Goal: Task Accomplishment & Management: Manage account settings

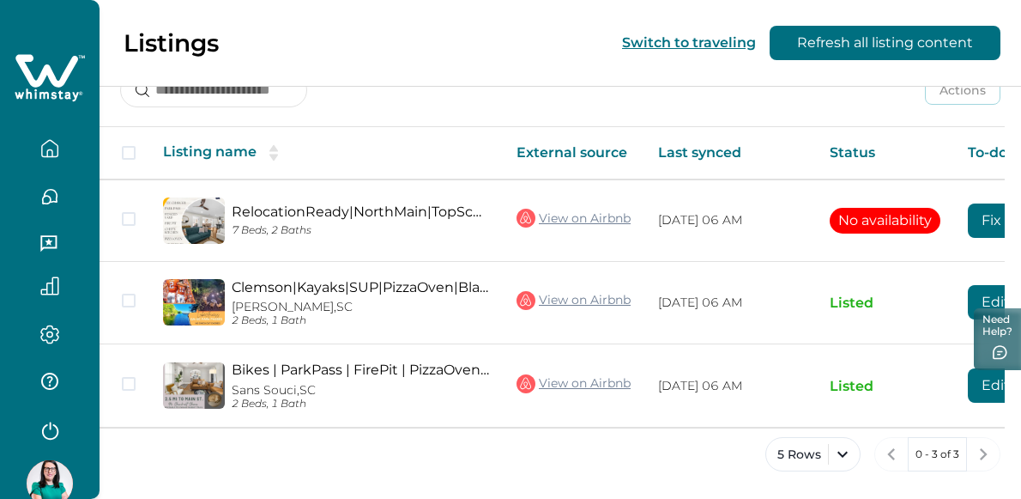
click at [46, 328] on icon "button" at bounding box center [49, 334] width 19 height 20
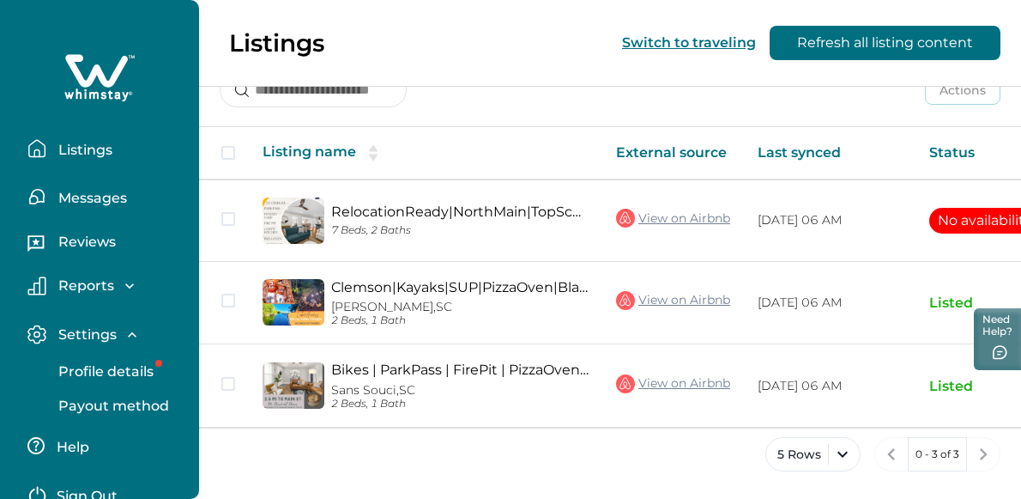
click at [98, 364] on p "Profile details" at bounding box center [103, 371] width 100 height 17
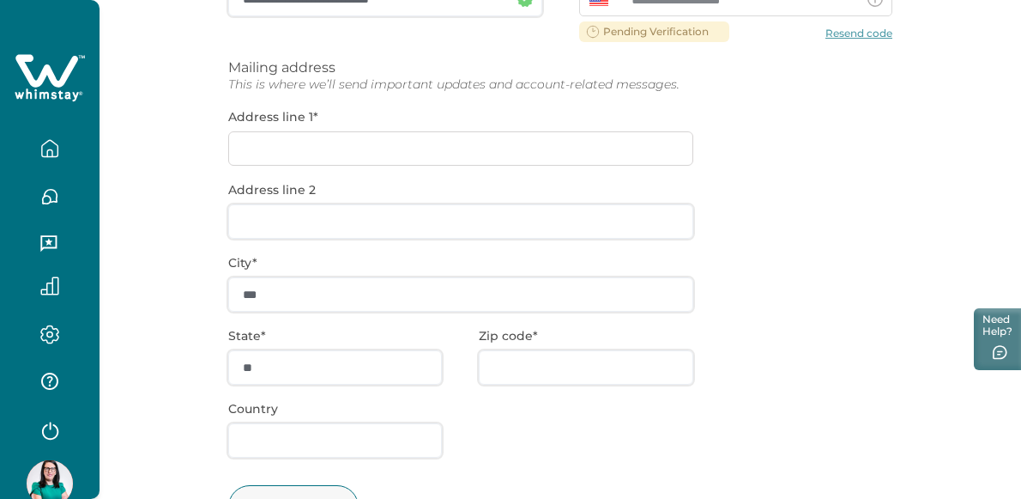
scroll to position [406, 0]
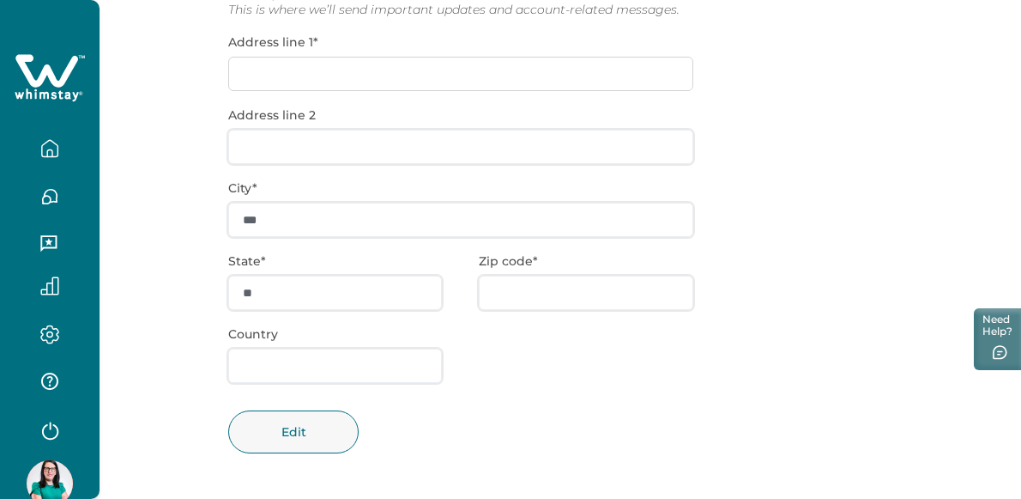
click at [49, 158] on button "button" at bounding box center [50, 148] width 72 height 34
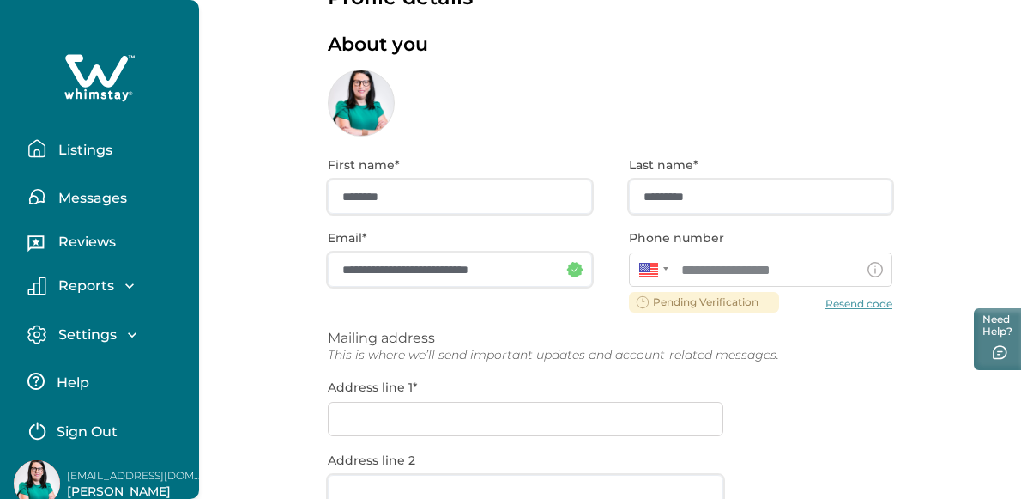
scroll to position [0, 0]
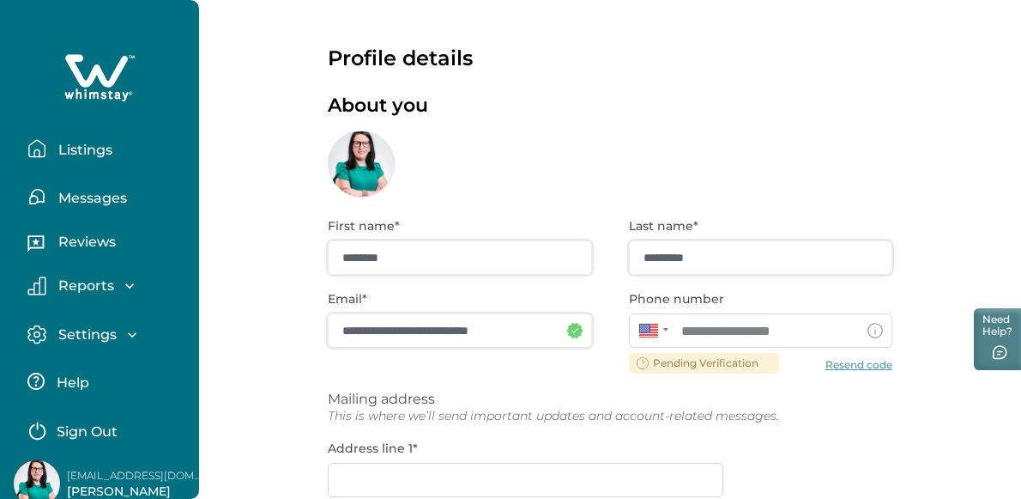
click at [93, 154] on p "Listings" at bounding box center [82, 150] width 59 height 17
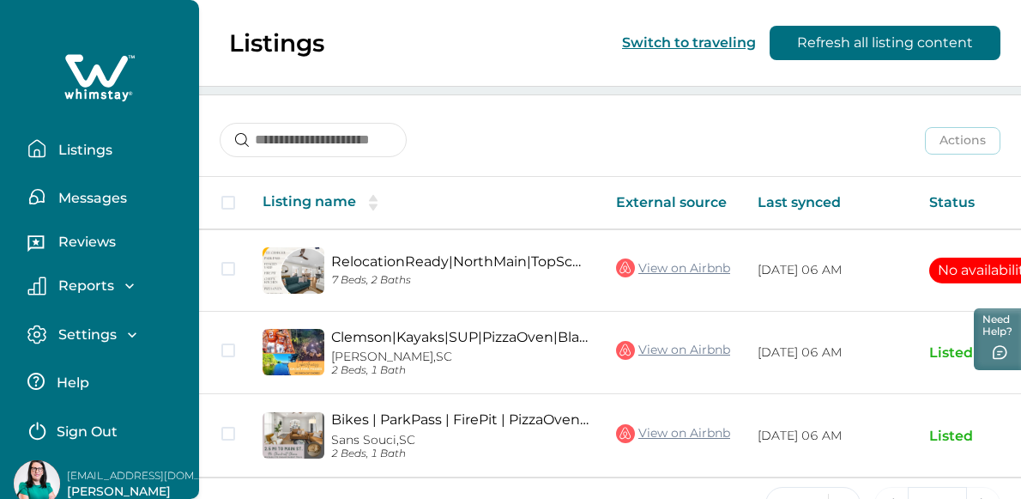
scroll to position [264, 0]
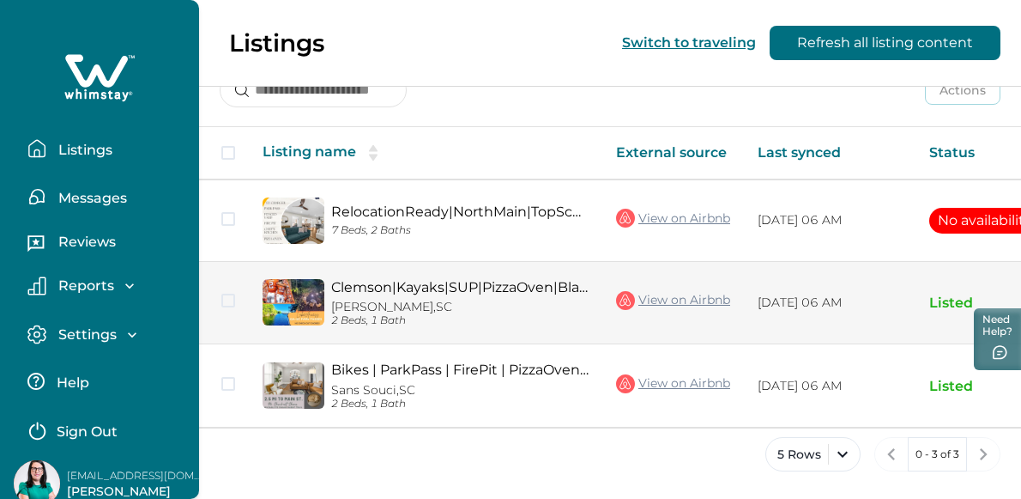
click at [547, 282] on link "Clemson|Kayaks|SUP|PizzaOven|Blackstone|FirePit|EV" at bounding box center [459, 287] width 257 height 16
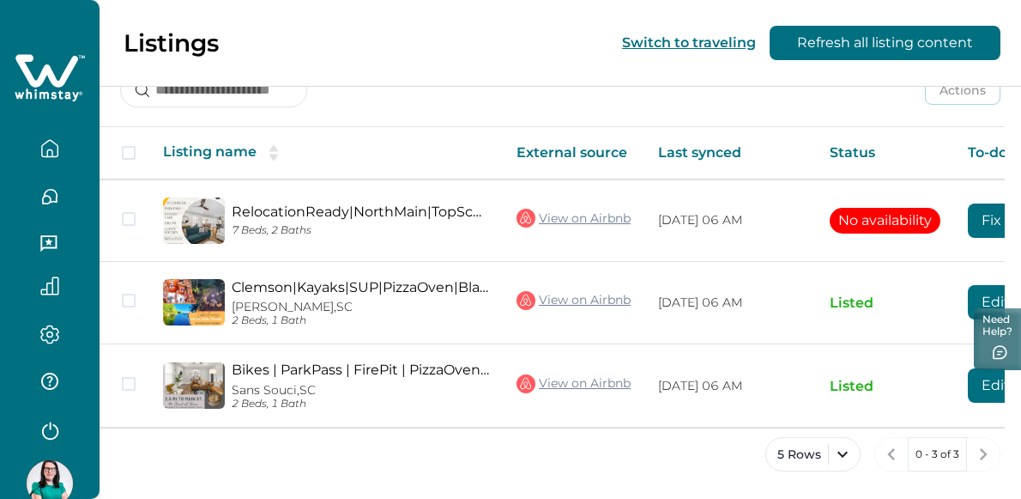
scroll to position [0, 172]
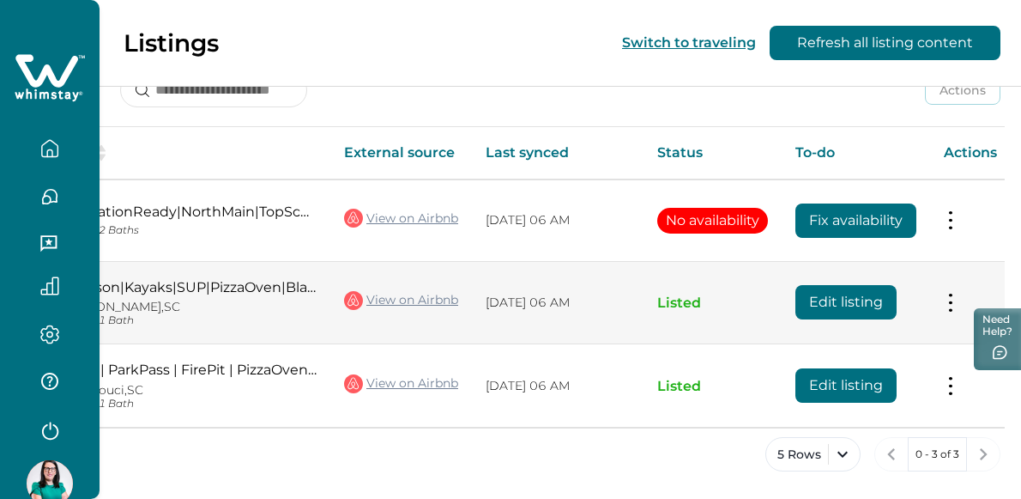
click at [860, 304] on button "Edit listing" at bounding box center [845, 302] width 101 height 34
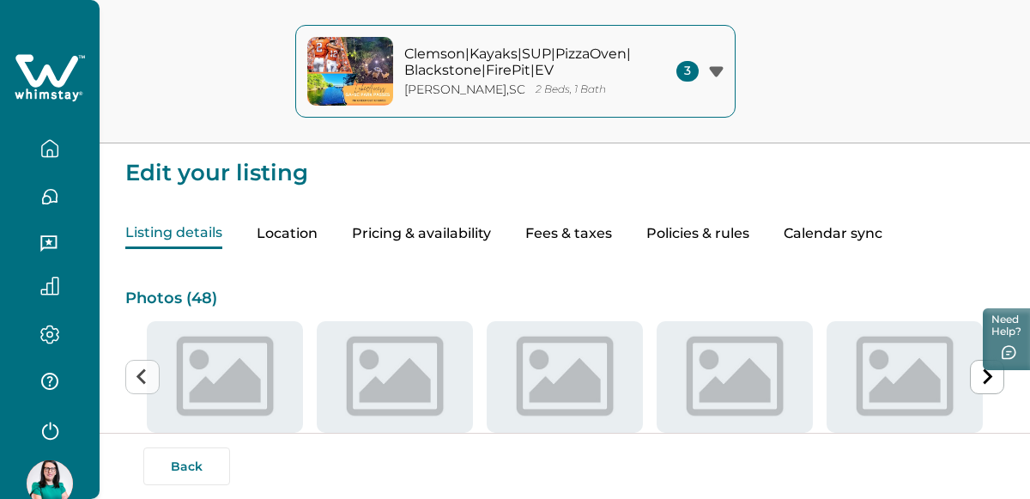
type input "**"
click at [468, 221] on button "Pricing & availability" at bounding box center [421, 234] width 139 height 30
click at [467, 228] on button "Pricing & availability" at bounding box center [421, 234] width 139 height 30
type input "**"
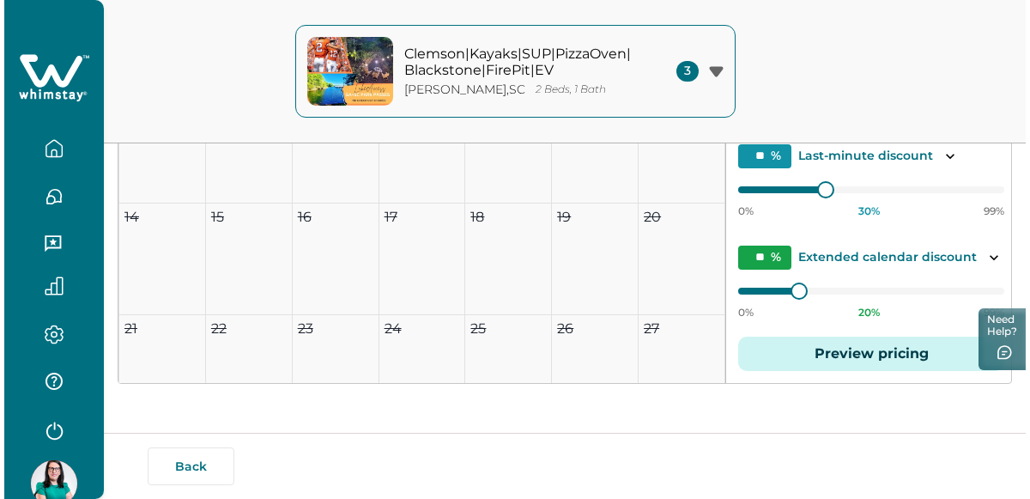
scroll to position [98, 0]
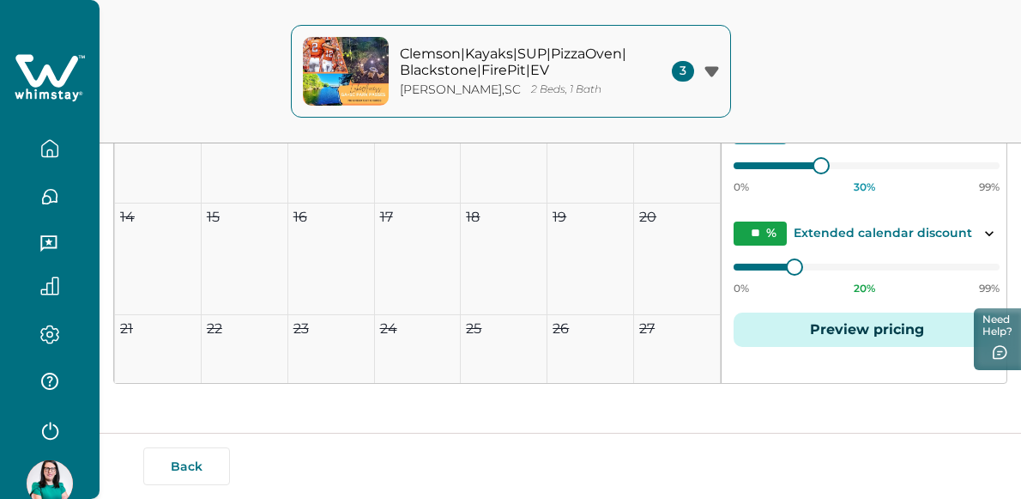
click at [842, 332] on button "Preview pricing" at bounding box center [867, 329] width 266 height 34
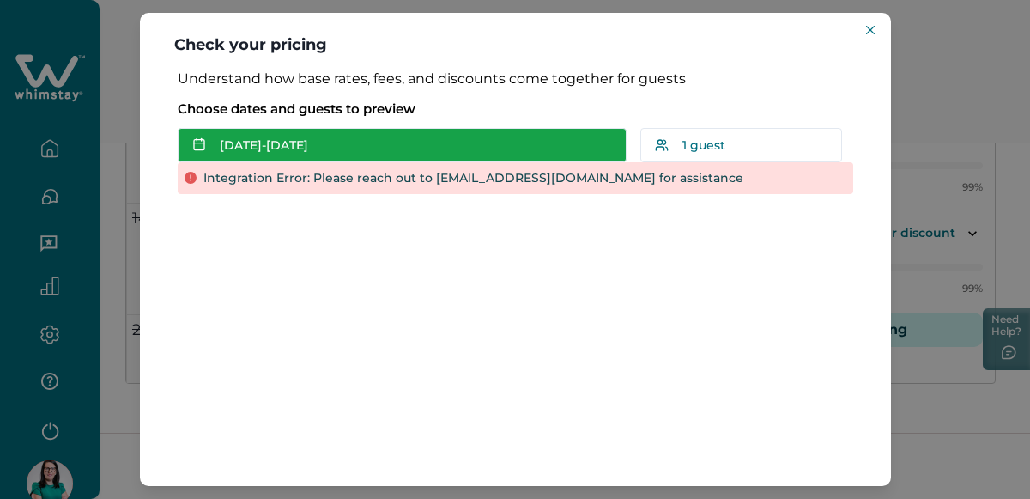
click at [517, 147] on button "Sep 28 - Sep 29" at bounding box center [402, 145] width 449 height 34
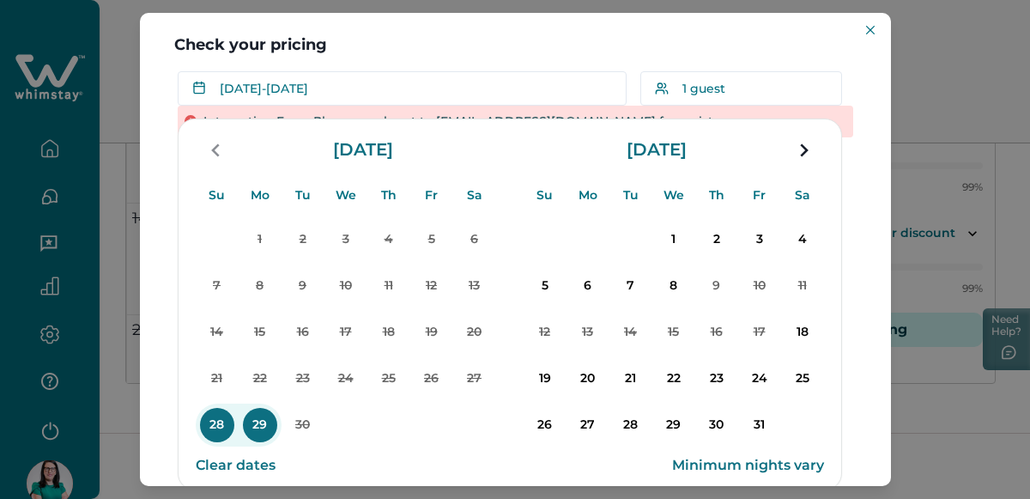
scroll to position [58, 0]
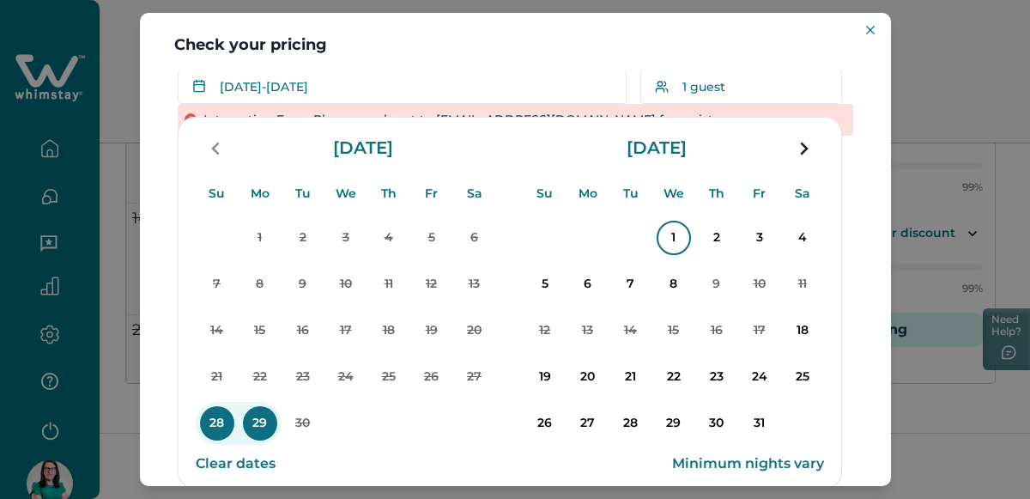
click at [672, 240] on p "1" at bounding box center [673, 238] width 34 height 34
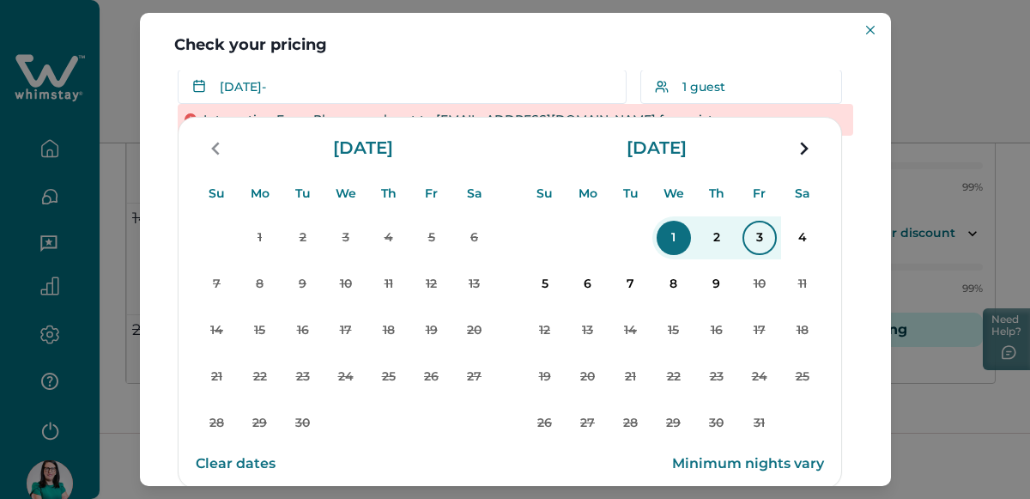
click at [770, 244] on p "3" at bounding box center [759, 238] width 34 height 34
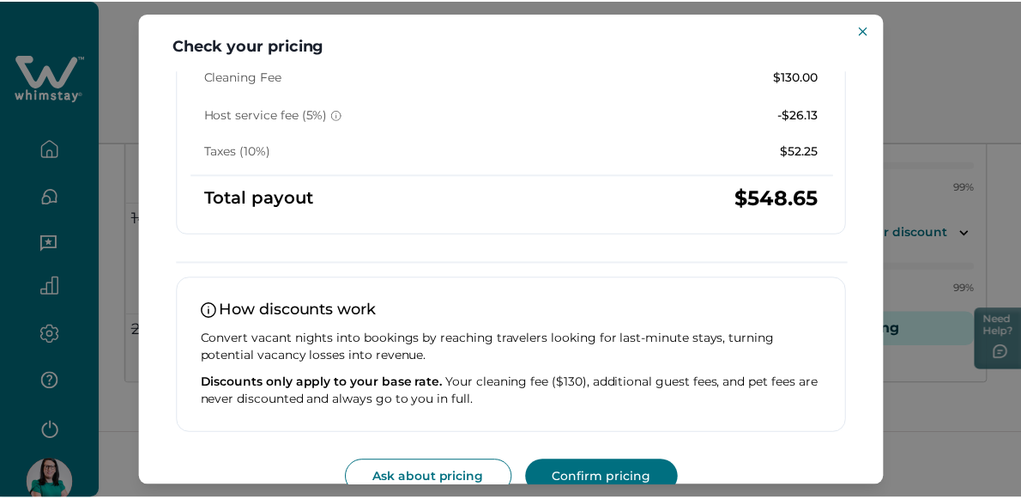
scroll to position [440, 0]
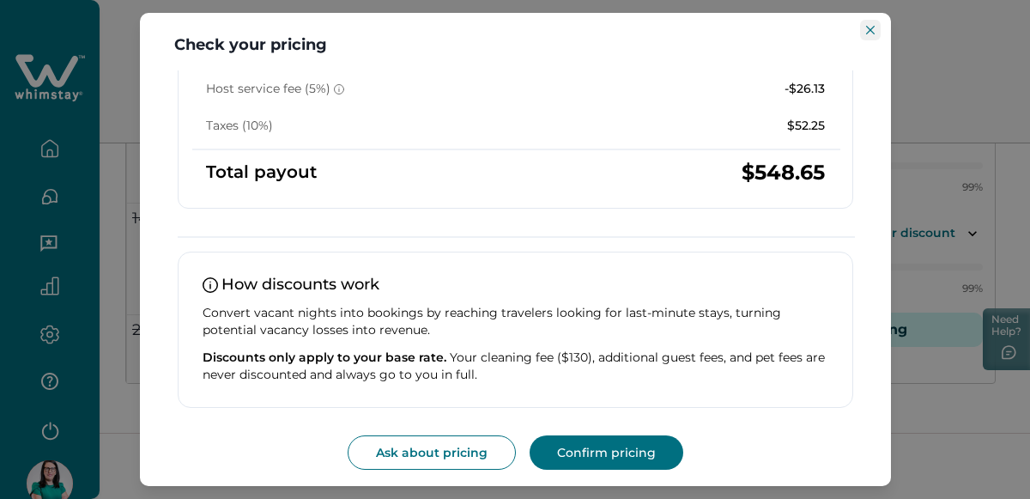
click at [864, 20] on button "Close" at bounding box center [870, 30] width 21 height 21
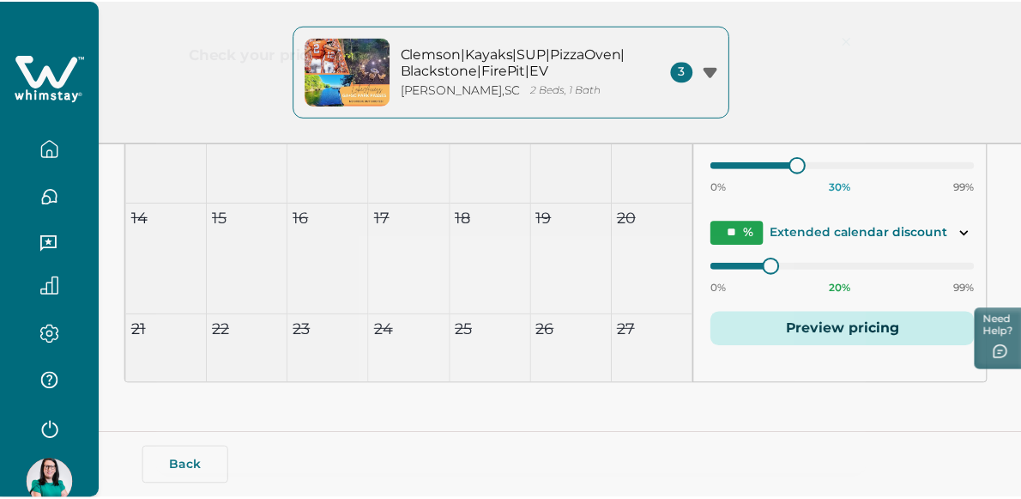
scroll to position [0, 0]
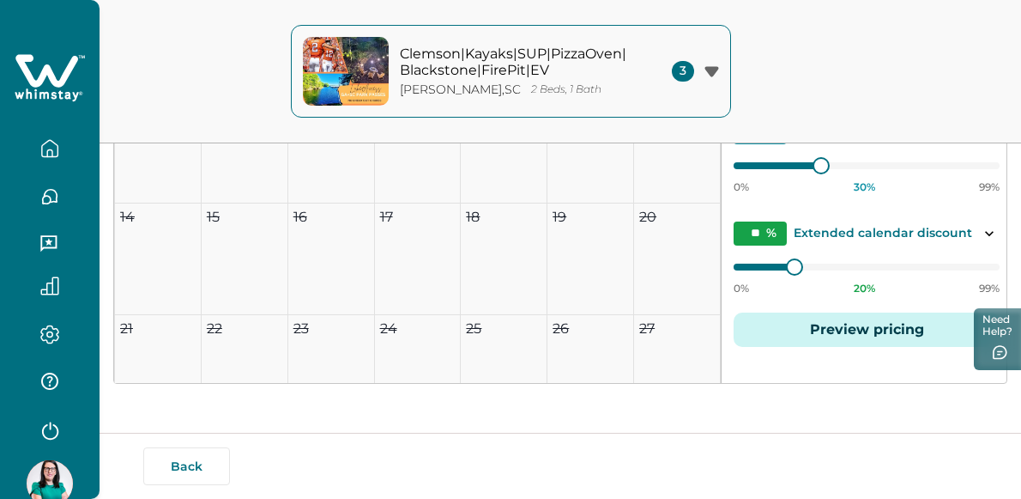
click at [52, 336] on icon "button" at bounding box center [49, 334] width 19 height 20
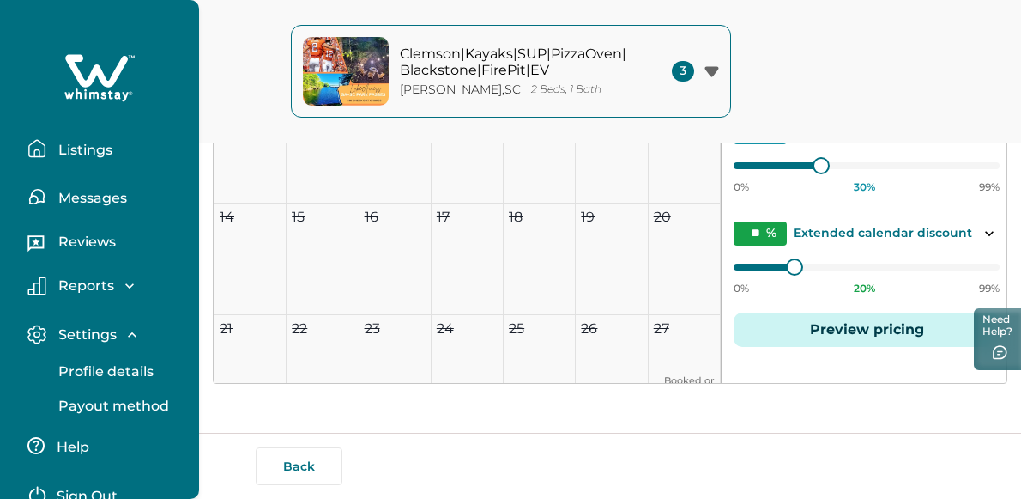
click at [221, 433] on div "Back By publishing, you agree to follow all applicable laws and regulations." at bounding box center [510, 465] width 1021 height 66
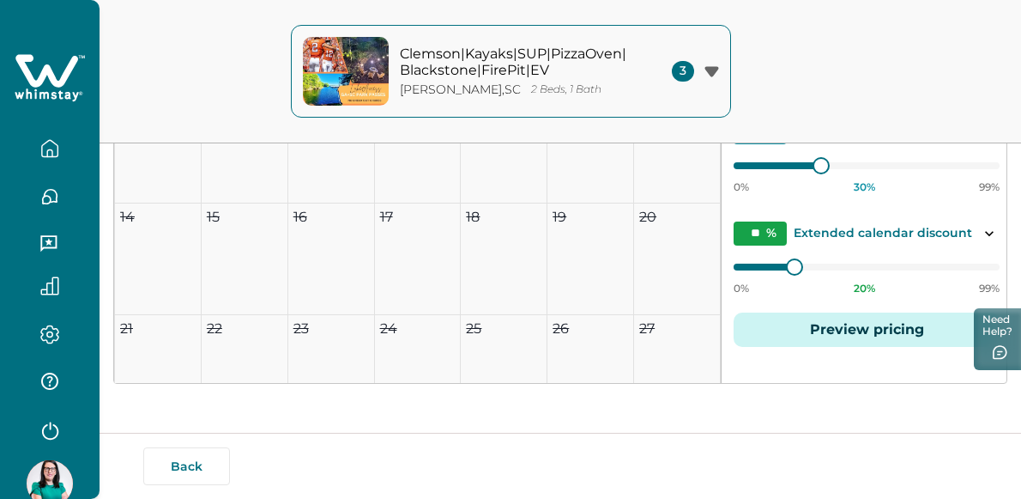
click at [266, 458] on div "Back" at bounding box center [558, 466] width 831 height 38
click at [214, 464] on button "Back" at bounding box center [186, 466] width 87 height 38
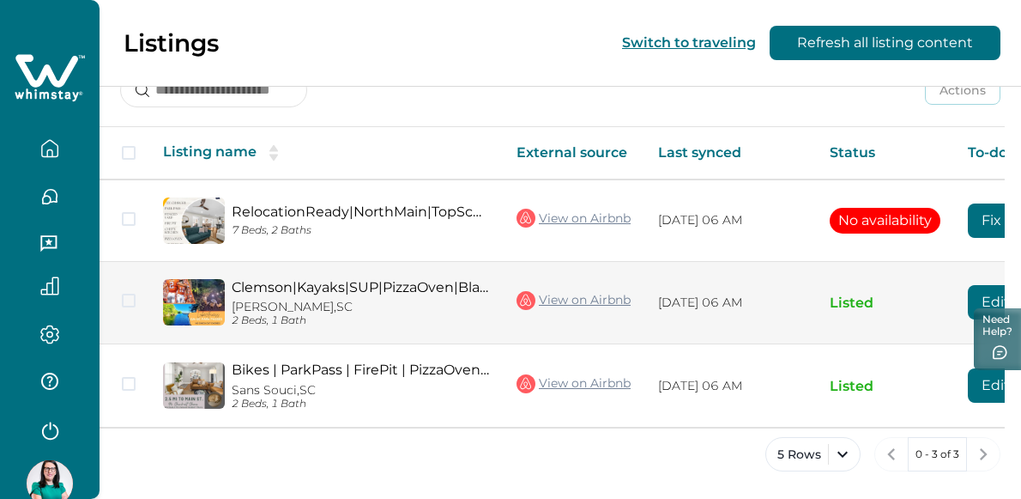
scroll to position [0, 172]
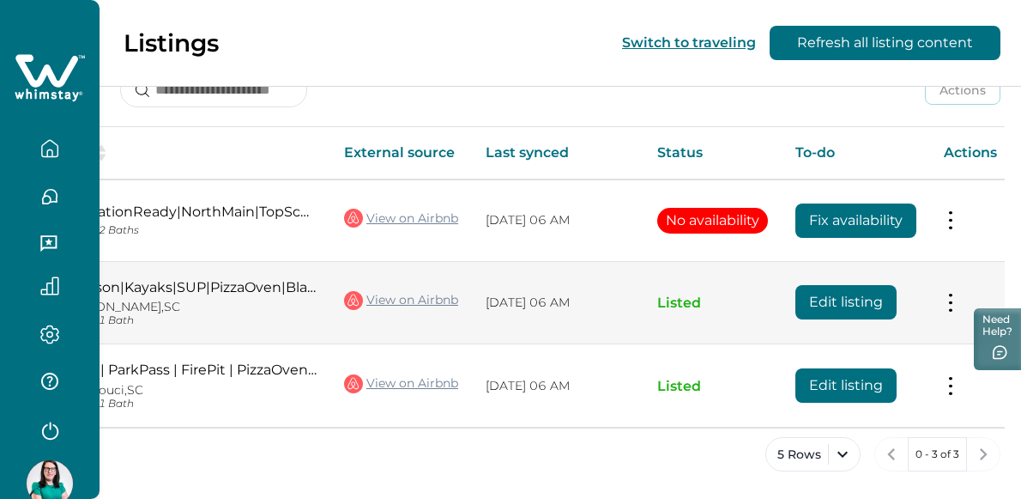
click at [958, 299] on button at bounding box center [951, 302] width 14 height 18
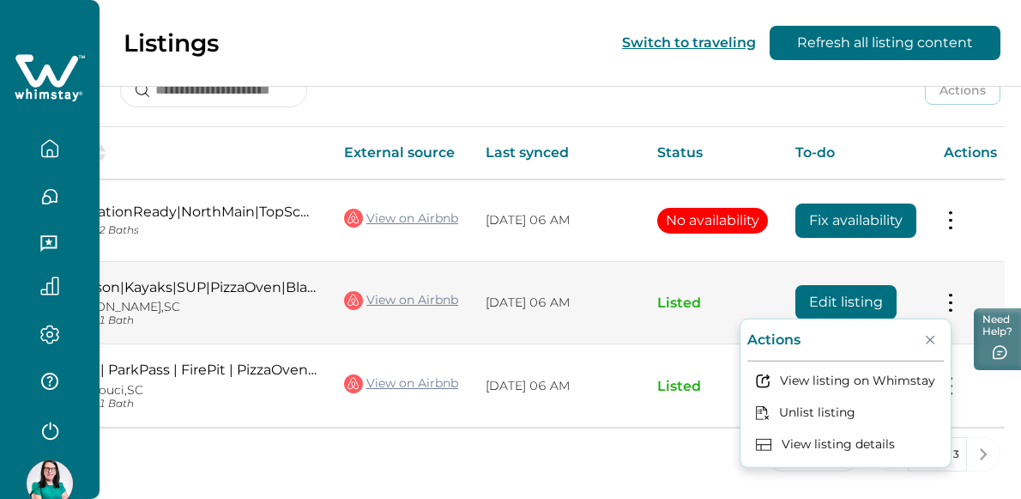
click at [857, 296] on button "Edit listing" at bounding box center [845, 302] width 101 height 34
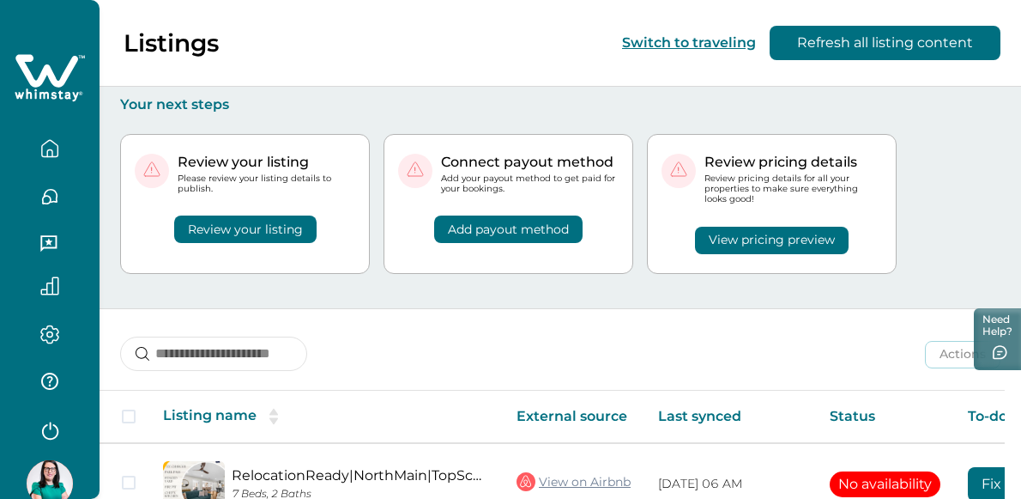
scroll to position [264, 0]
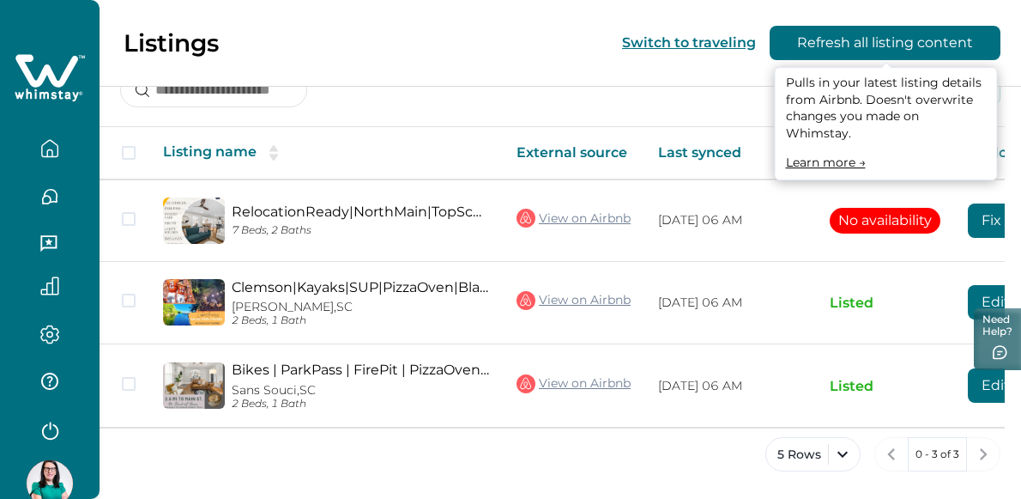
click at [861, 39] on button "Refresh all listing content" at bounding box center [885, 43] width 231 height 34
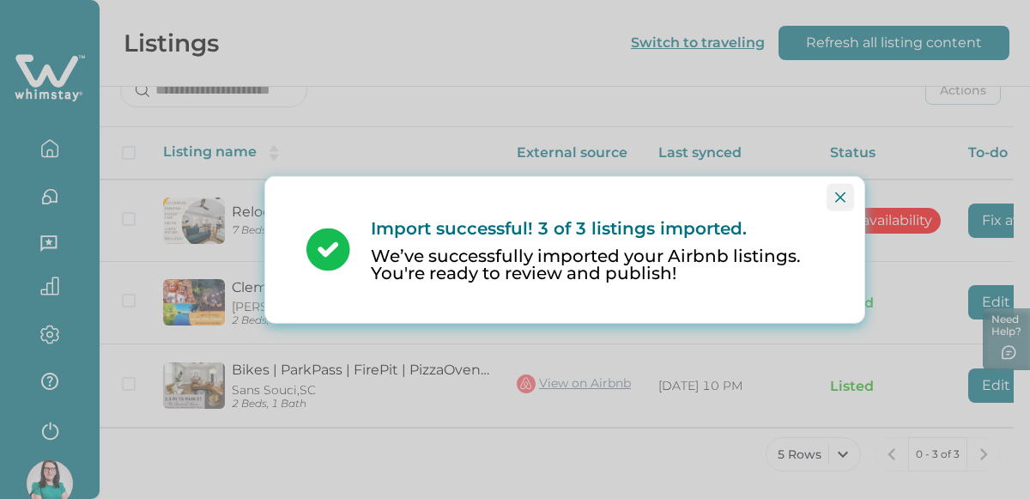
click at [842, 203] on button "Close" at bounding box center [839, 196] width 27 height 27
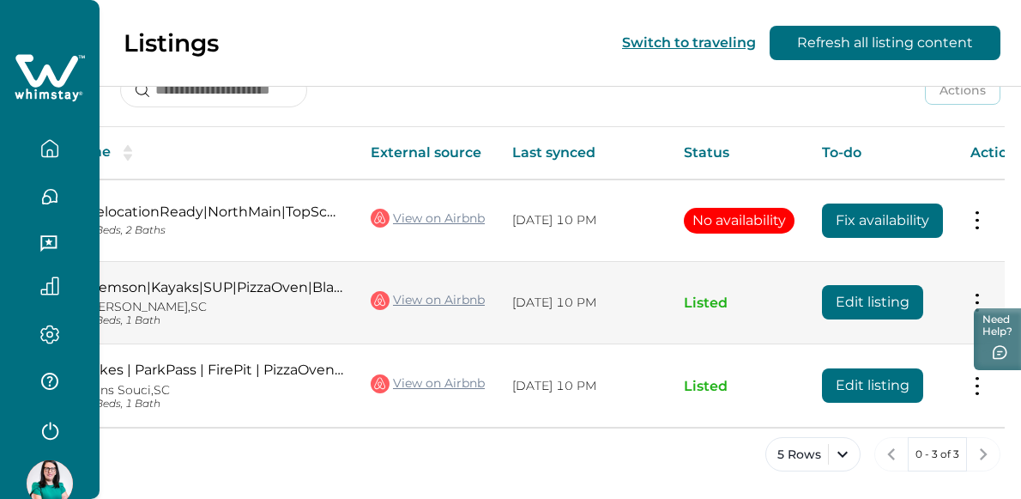
scroll to position [0, 172]
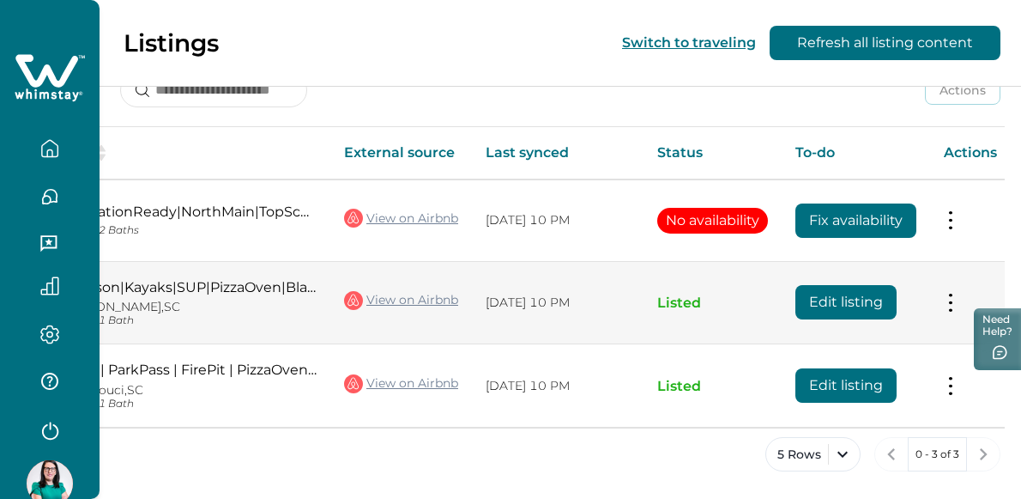
click at [870, 296] on button "Edit listing" at bounding box center [845, 302] width 101 height 34
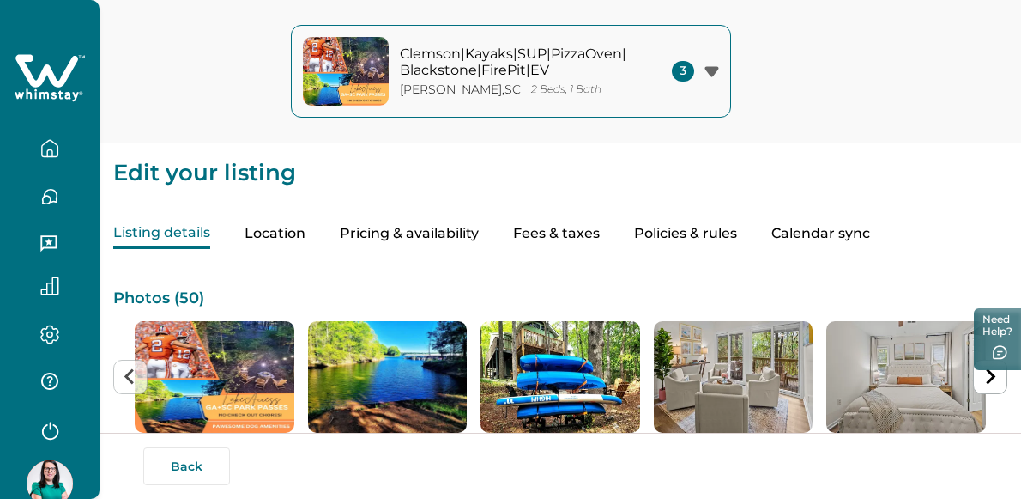
click at [462, 238] on button "Pricing & availability" at bounding box center [409, 234] width 139 height 30
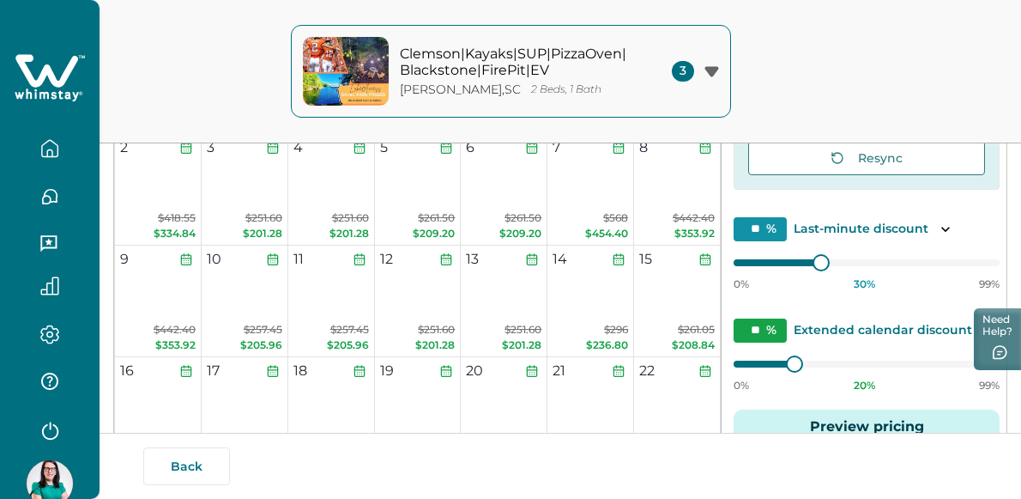
scroll to position [1520, 0]
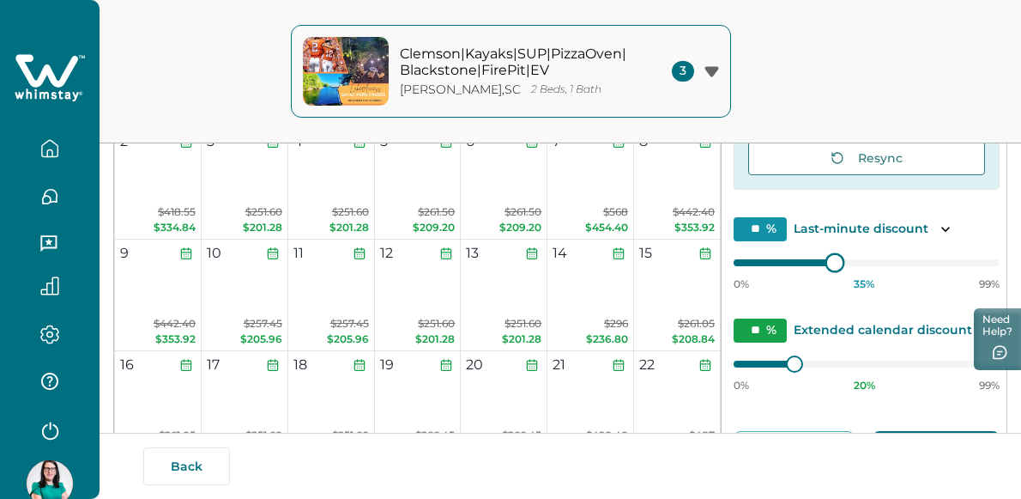
type input "**"
click at [826, 261] on div at bounding box center [833, 261] width 15 height 15
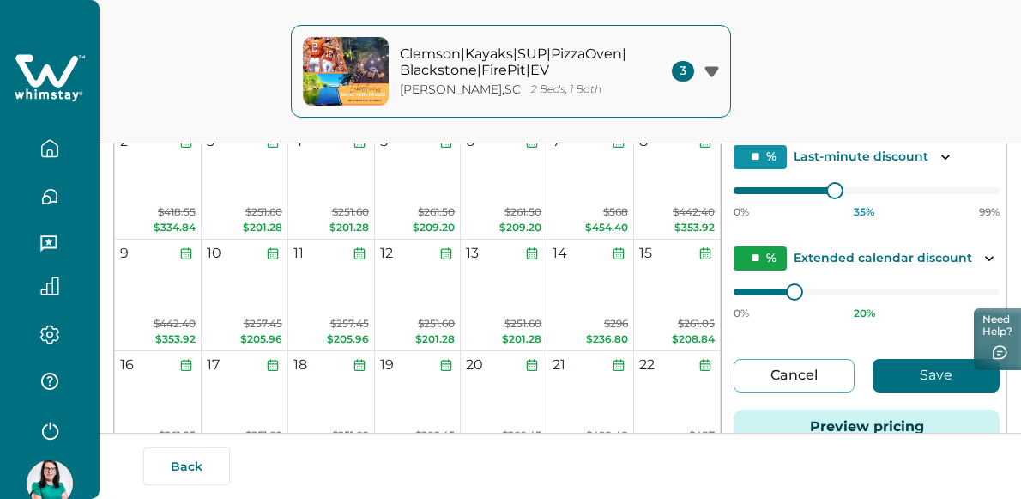
click at [887, 366] on button "Save" at bounding box center [936, 375] width 127 height 33
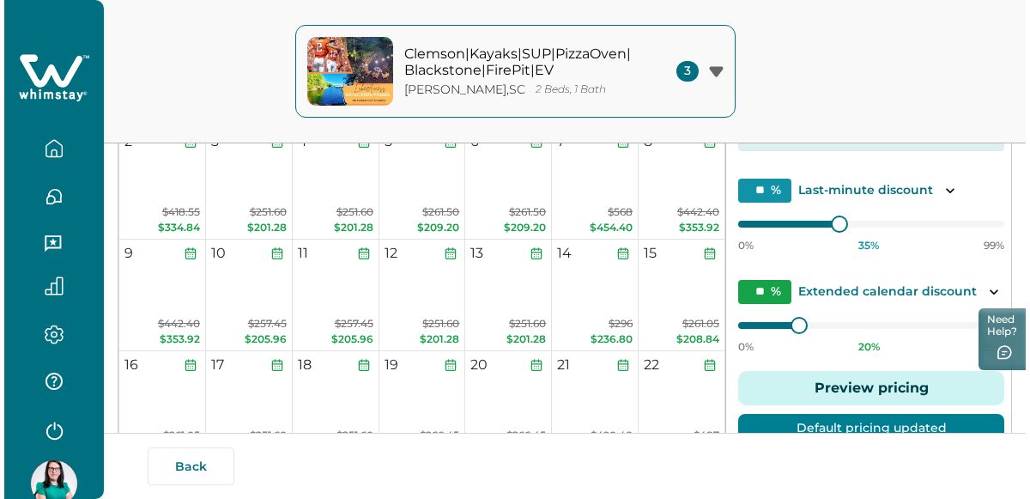
scroll to position [135, 0]
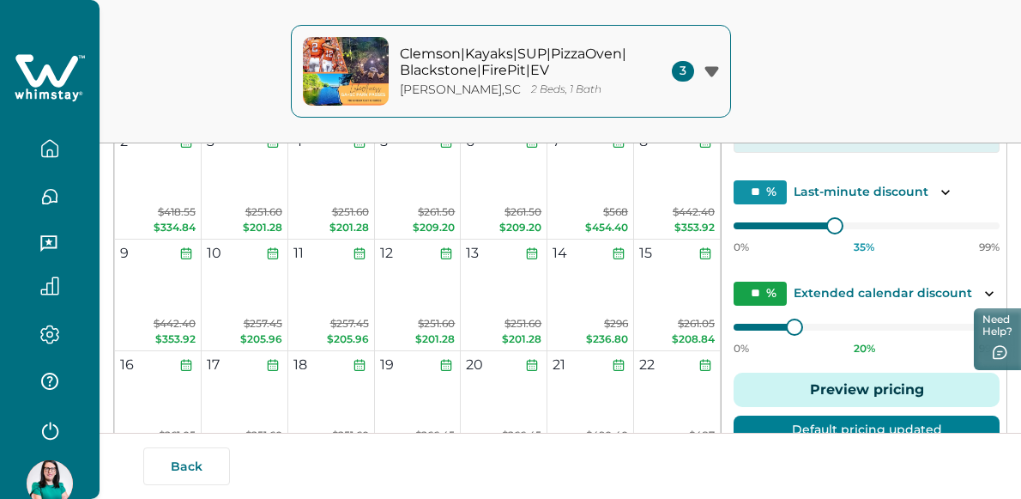
click at [859, 384] on button "Preview pricing" at bounding box center [867, 389] width 266 height 34
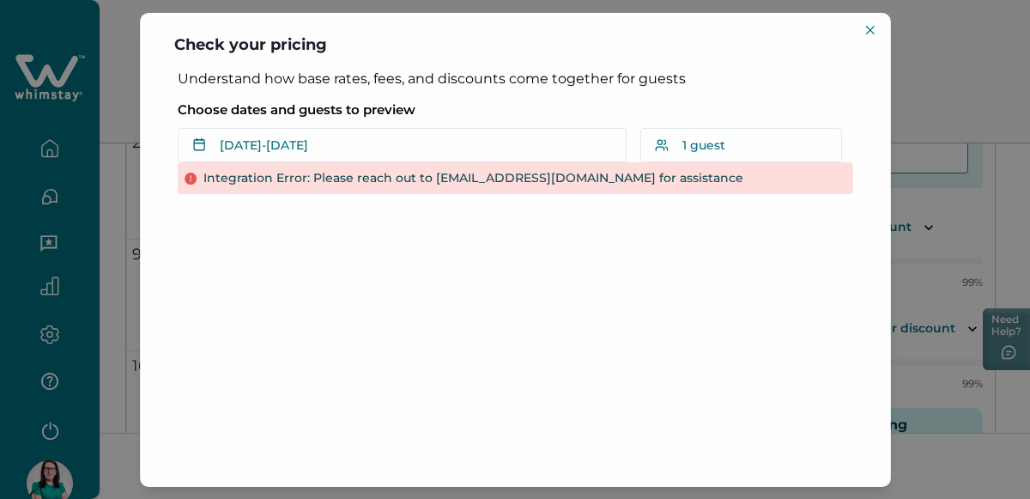
scroll to position [98, 0]
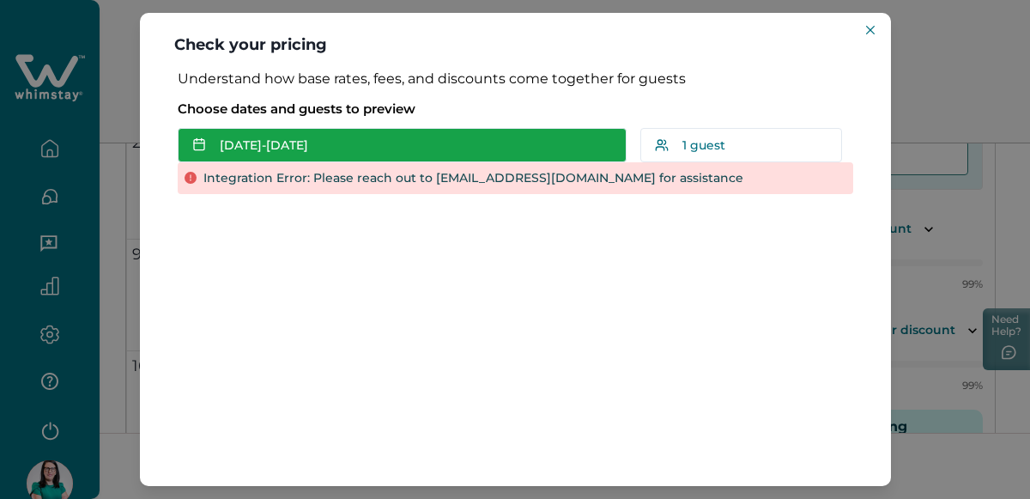
click at [553, 148] on button "Sep 28 - Sep 29" at bounding box center [402, 145] width 449 height 34
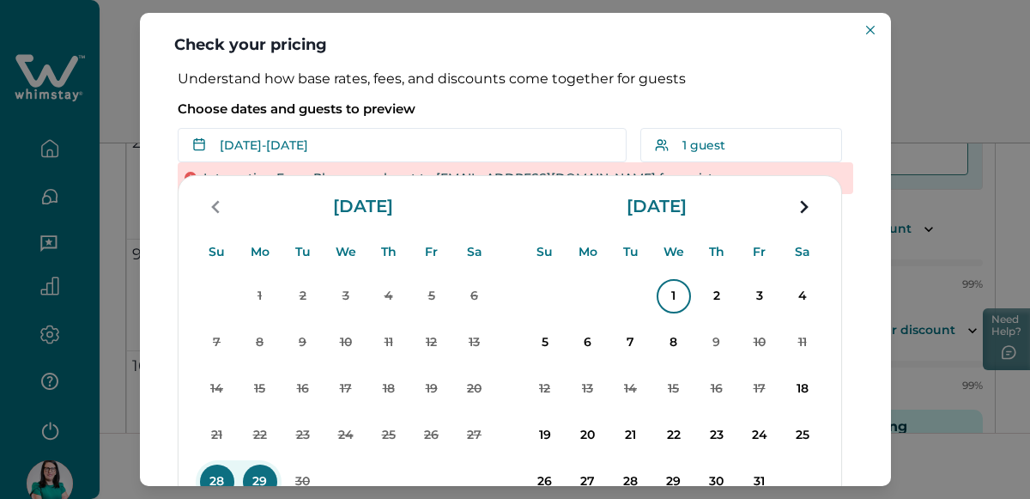
click at [675, 303] on p "1" at bounding box center [673, 296] width 34 height 34
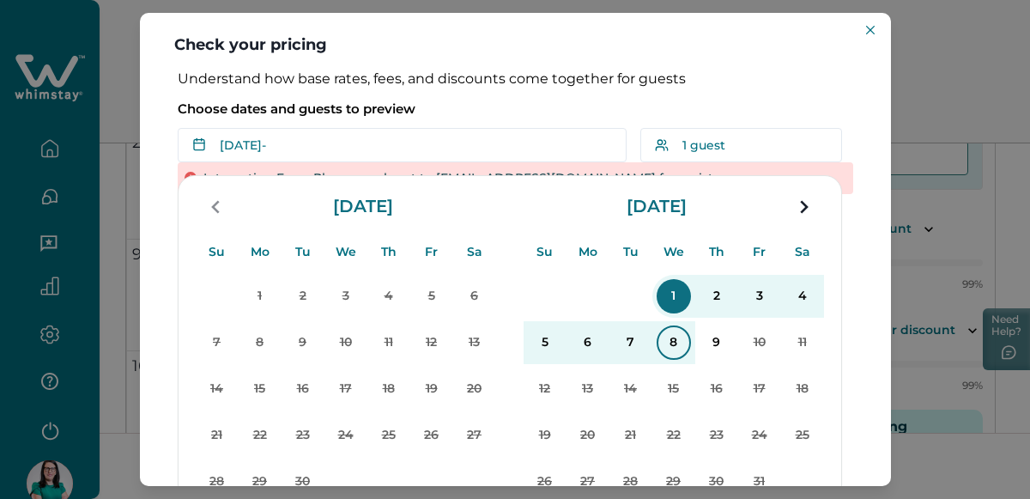
click at [674, 341] on p "8" at bounding box center [673, 342] width 34 height 34
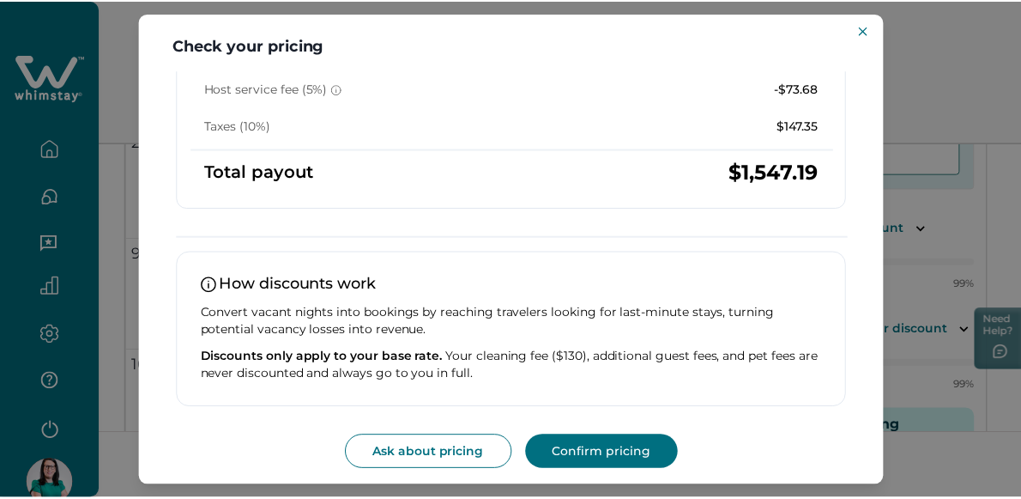
scroll to position [440, 0]
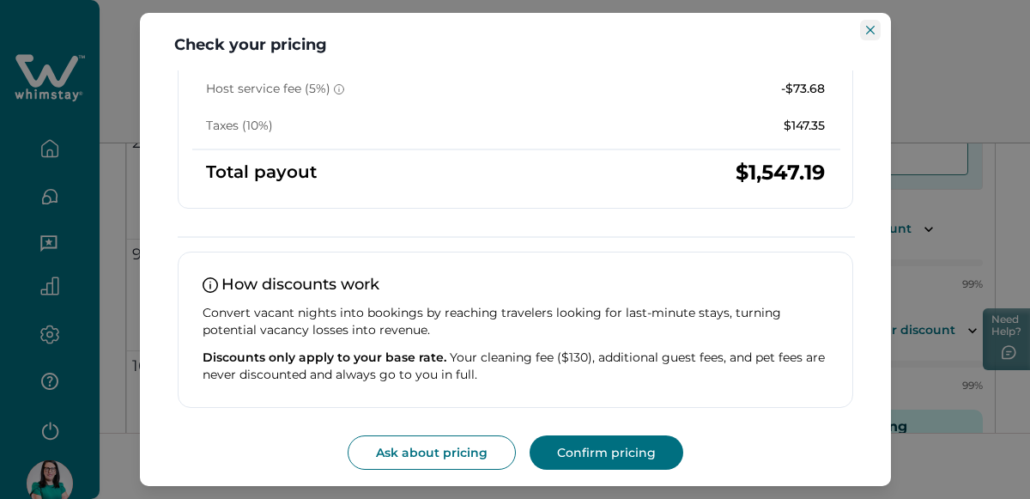
click at [867, 27] on icon "Close" at bounding box center [869, 30] width 9 height 9
